Goal: Information Seeking & Learning: Learn about a topic

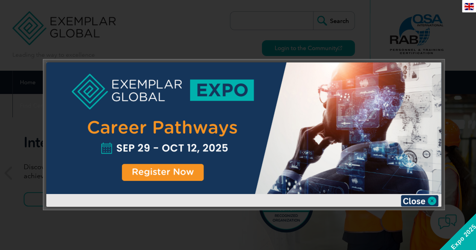
click at [428, 199] on img at bounding box center [420, 200] width 38 height 11
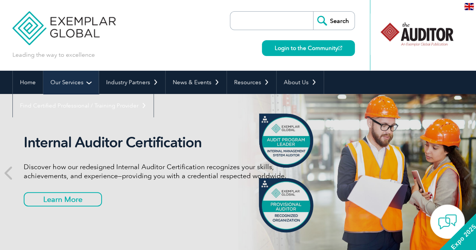
click at [79, 82] on link "Our Services" at bounding box center [70, 82] width 55 height 23
click at [79, 83] on link "Our Services" at bounding box center [70, 82] width 55 height 23
click at [83, 82] on link "Our Services" at bounding box center [70, 82] width 55 height 23
click at [86, 82] on link "Our Services" at bounding box center [70, 82] width 55 height 23
click at [88, 82] on link "Our Services" at bounding box center [70, 82] width 55 height 23
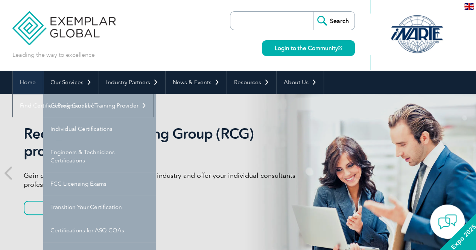
click at [24, 82] on link "Home" at bounding box center [28, 82] width 30 height 23
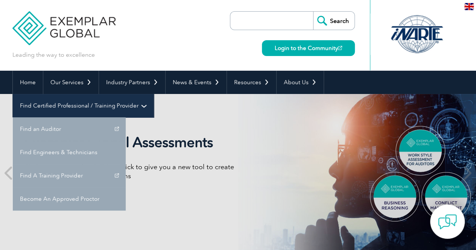
click at [153, 94] on link "Find Certified Professional / Training Provider" at bounding box center [83, 105] width 141 height 23
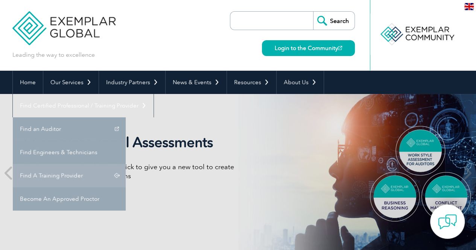
click at [126, 164] on link "Find A Training Provider" at bounding box center [69, 175] width 113 height 23
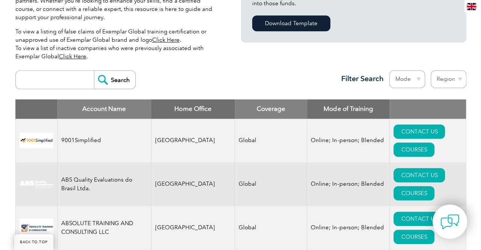
scroll to position [263, 0]
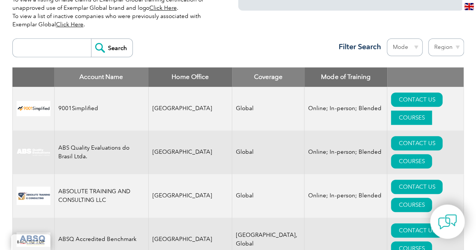
click at [421, 111] on link "COURSES" at bounding box center [411, 118] width 41 height 14
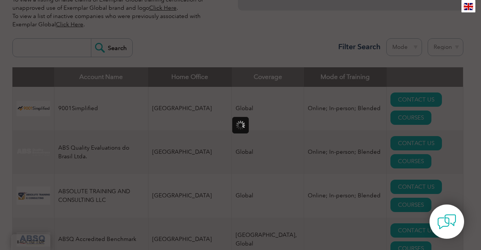
scroll to position [0, 0]
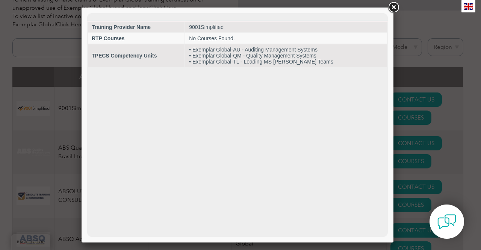
click at [392, 6] on link at bounding box center [394, 8] width 14 height 14
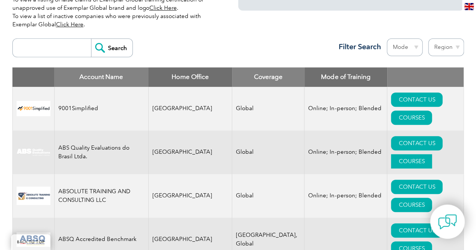
click at [432, 154] on link "COURSES" at bounding box center [411, 161] width 41 height 14
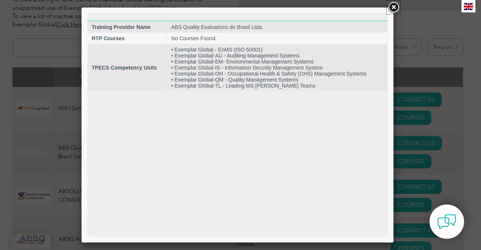
click at [392, 6] on link at bounding box center [394, 8] width 14 height 14
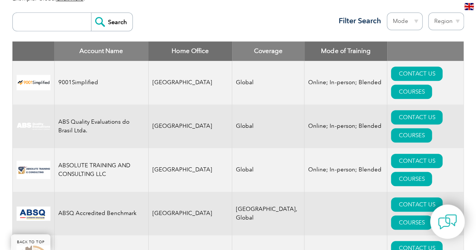
scroll to position [301, 0]
